Goal: Navigation & Orientation: Find specific page/section

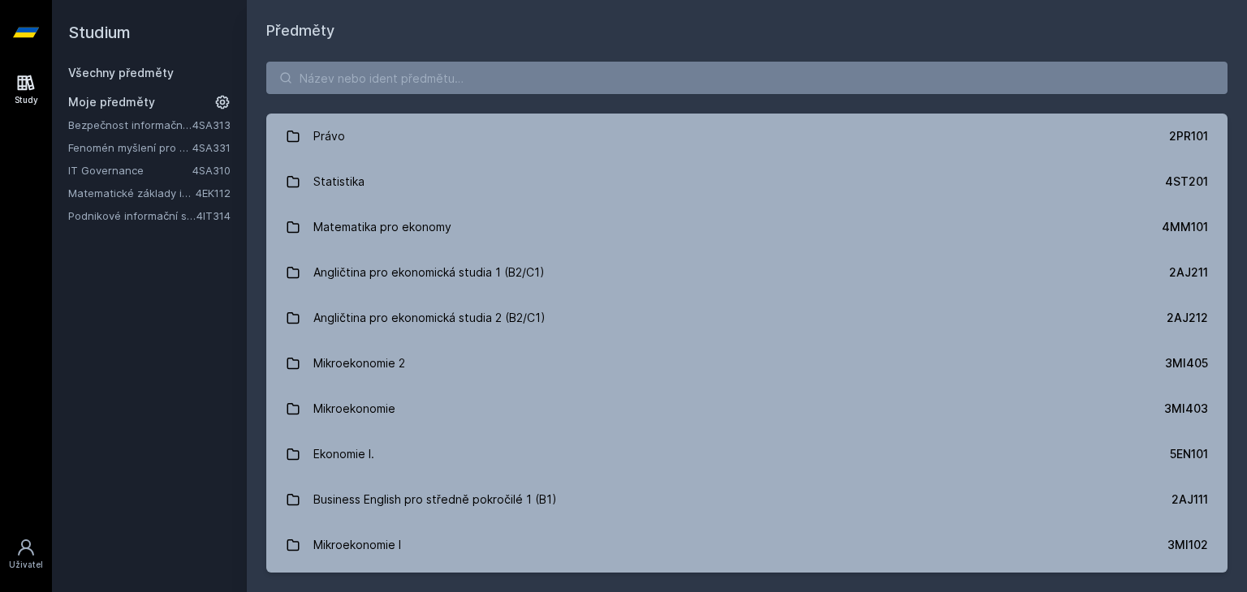
click at [120, 147] on link "Fenomén myšlení pro manažery" at bounding box center [130, 148] width 124 height 16
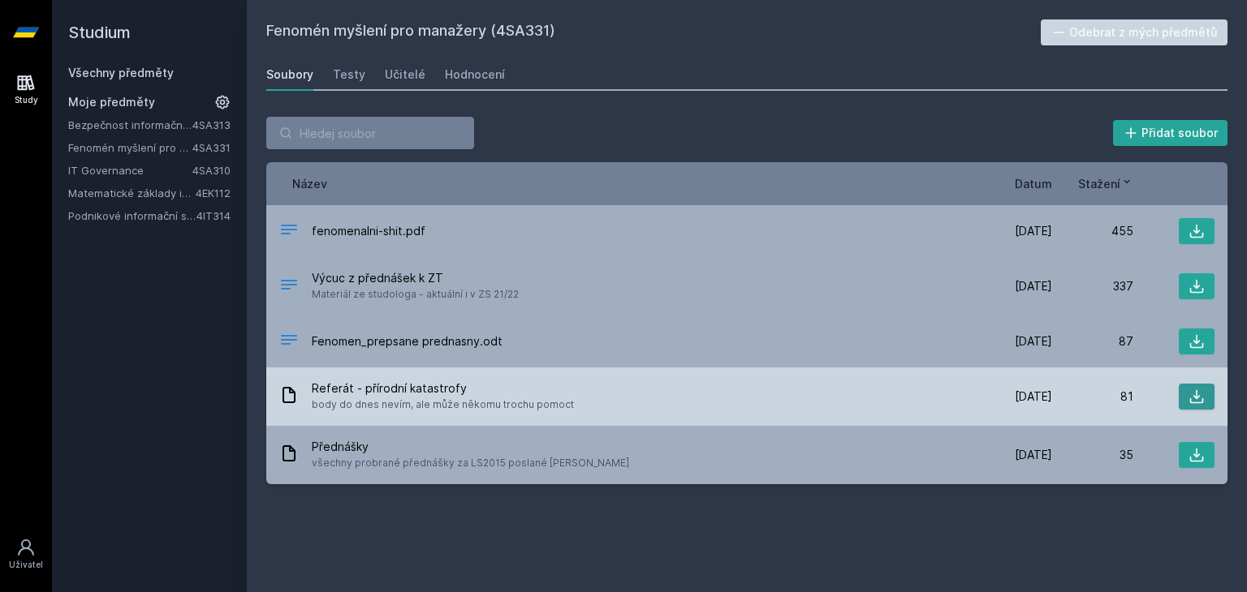
click at [1198, 396] on icon at bounding box center [1197, 397] width 14 height 14
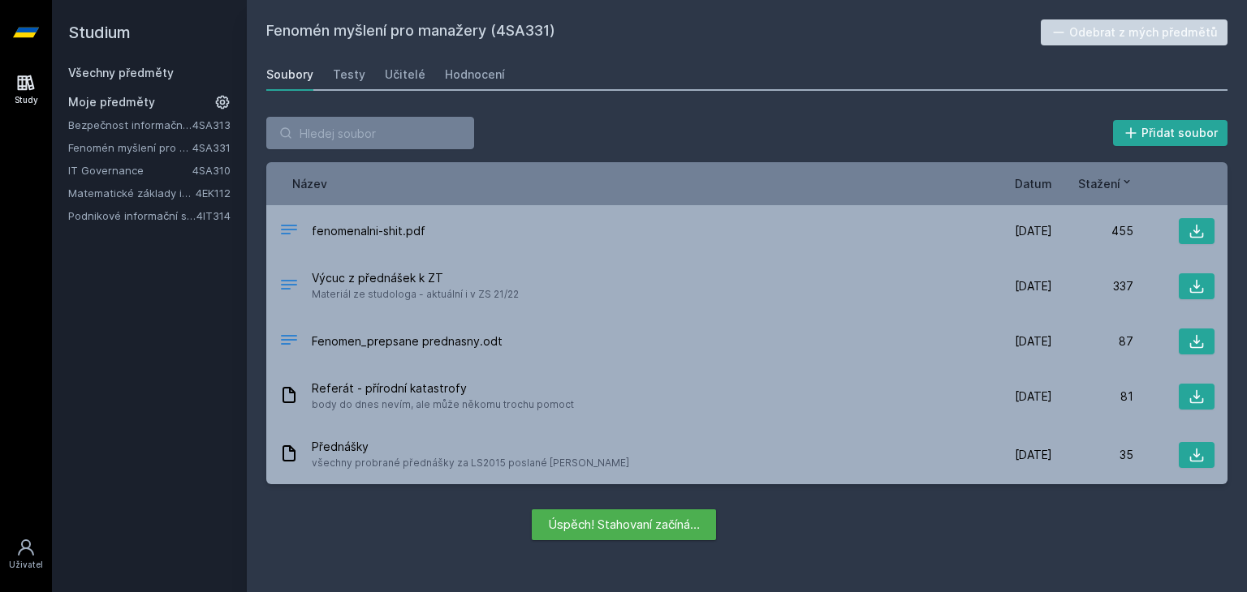
click at [621, 131] on div "Přidat soubor" at bounding box center [746, 133] width 961 height 32
click at [343, 75] on div "Testy" at bounding box center [349, 75] width 32 height 16
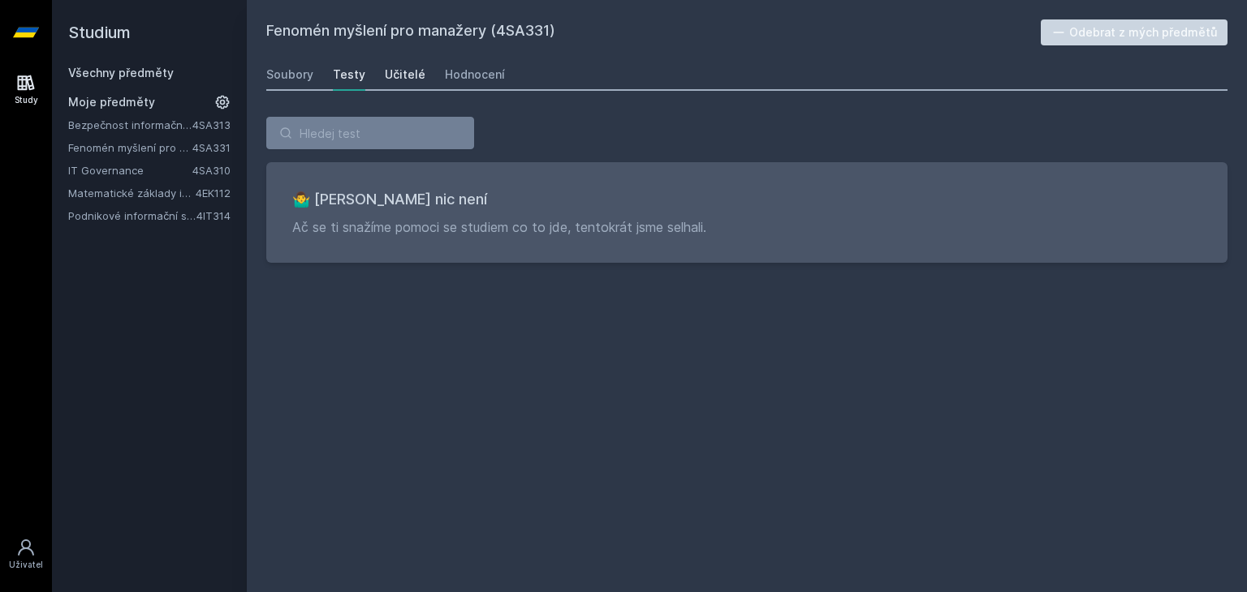
click at [386, 78] on div "Učitelé" at bounding box center [405, 75] width 41 height 16
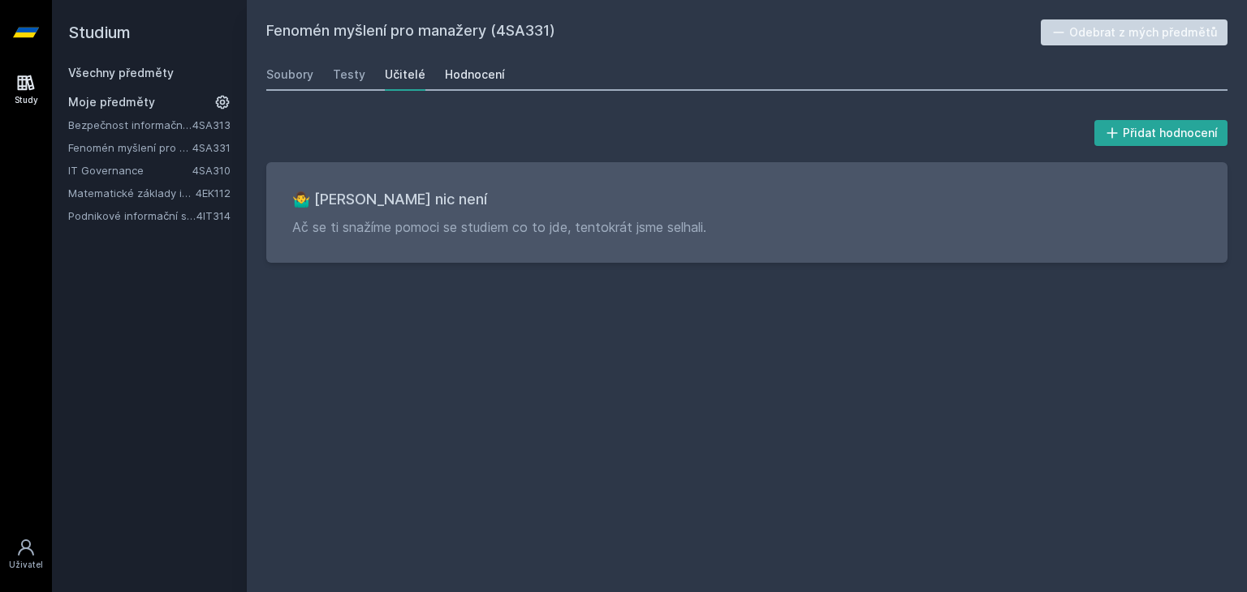
click at [458, 82] on div "Hodnocení" at bounding box center [475, 75] width 60 height 16
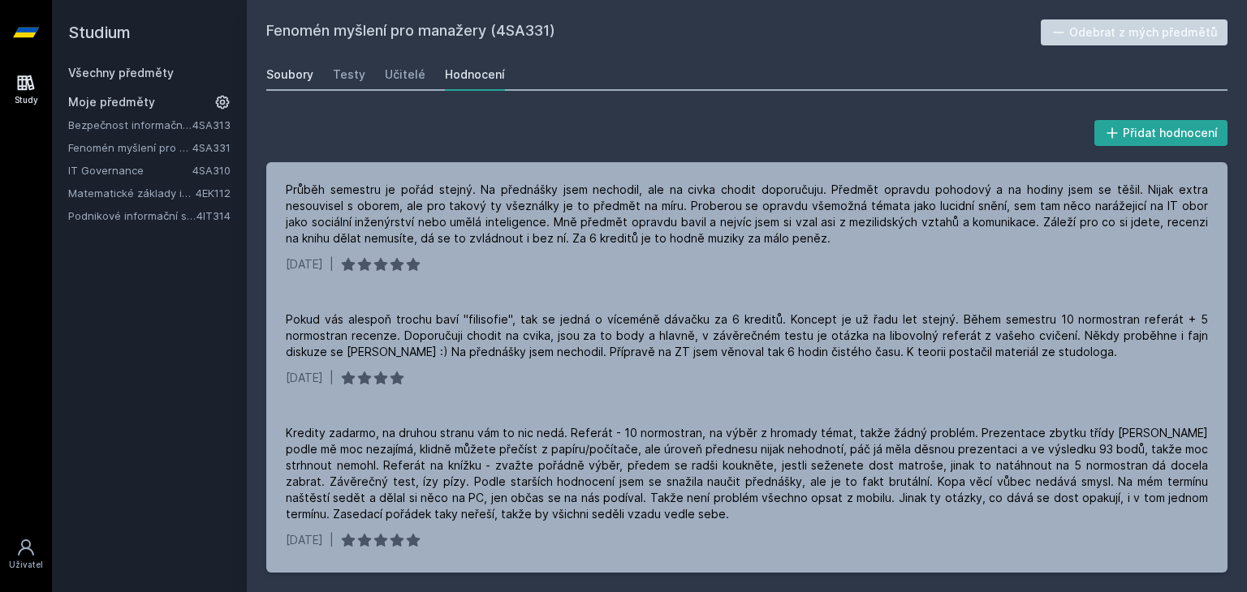
click at [281, 86] on link "Soubory" at bounding box center [289, 74] width 47 height 32
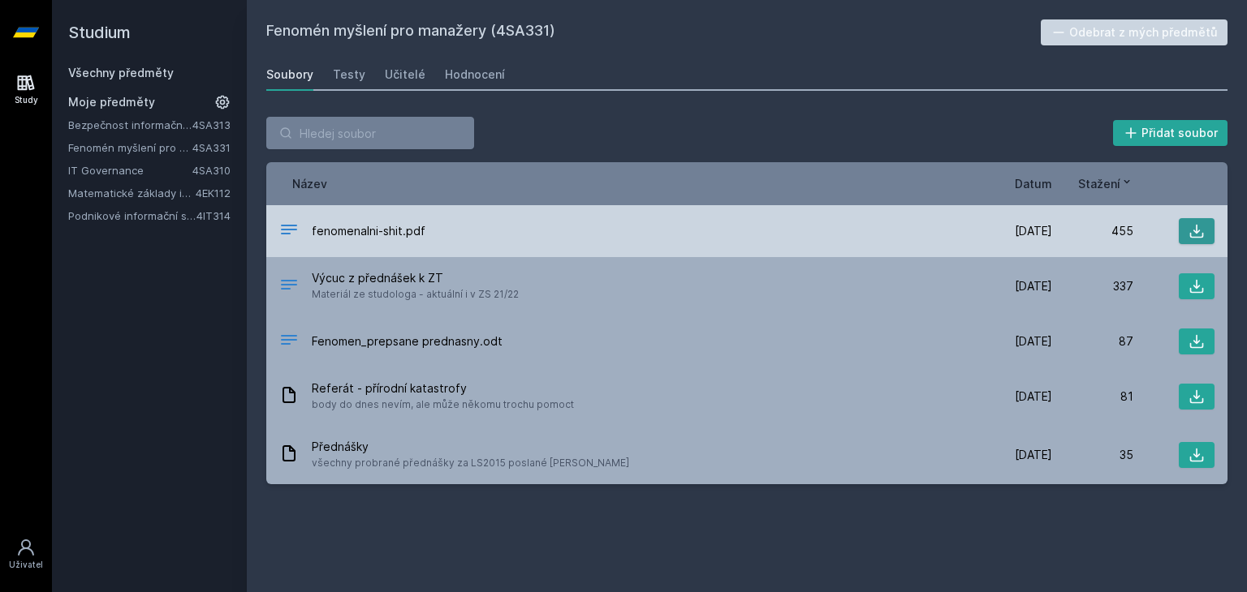
click at [1203, 228] on icon at bounding box center [1196, 231] width 16 height 16
